Goal: Task Accomplishment & Management: Manage account settings

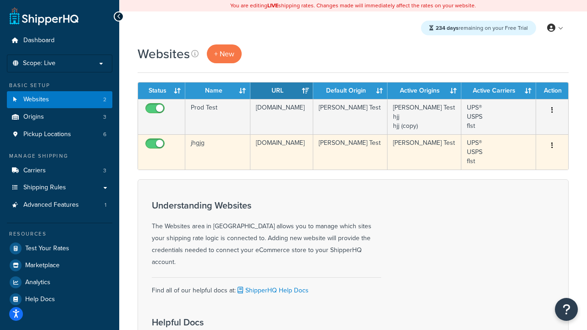
click at [552, 146] on icon "button" at bounding box center [552, 145] width 2 height 6
click at [0, 0] on link "Delete" at bounding box center [0, 0] width 0 height 0
